Goal: Complete application form

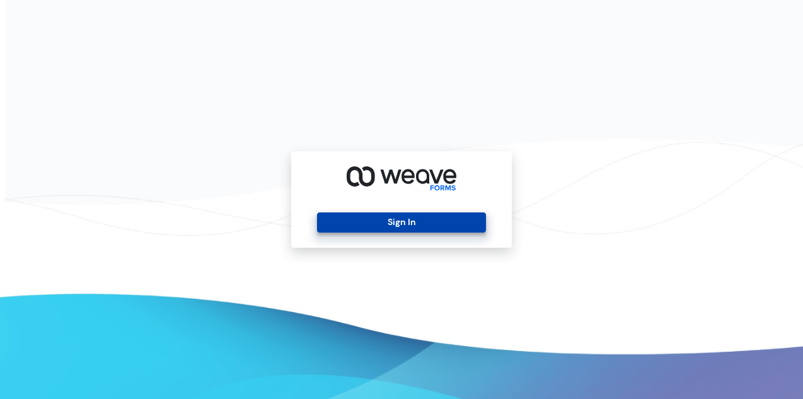
click at [402, 221] on button "Sign In" at bounding box center [401, 222] width 168 height 20
click at [398, 222] on button "Sign In" at bounding box center [401, 222] width 168 height 20
